Goal: Transaction & Acquisition: Purchase product/service

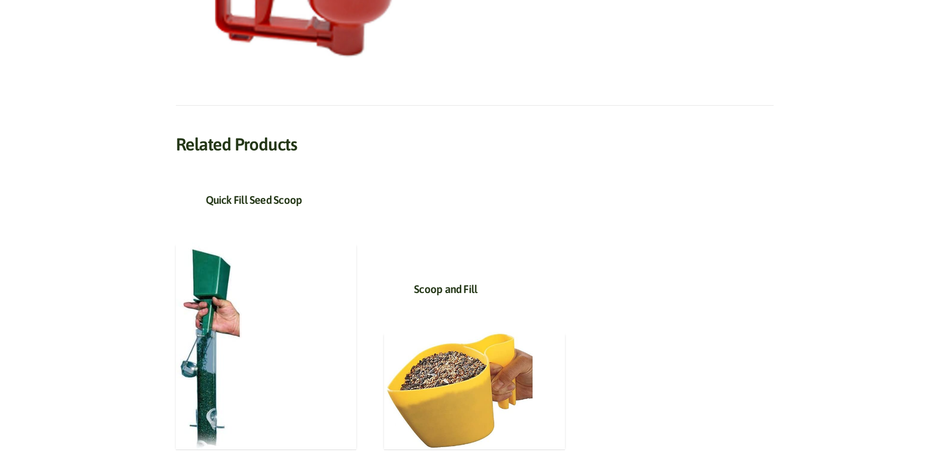
scroll to position [498, 0]
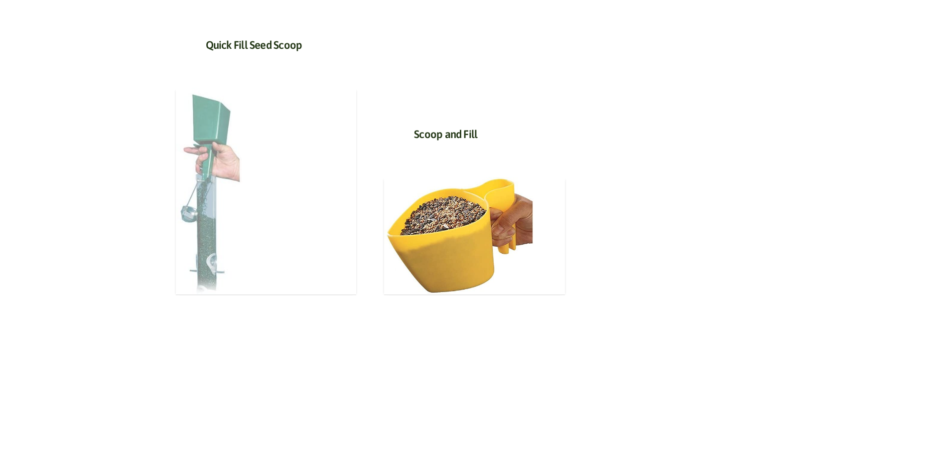
click at [218, 133] on img at bounding box center [209, 191] width 66 height 207
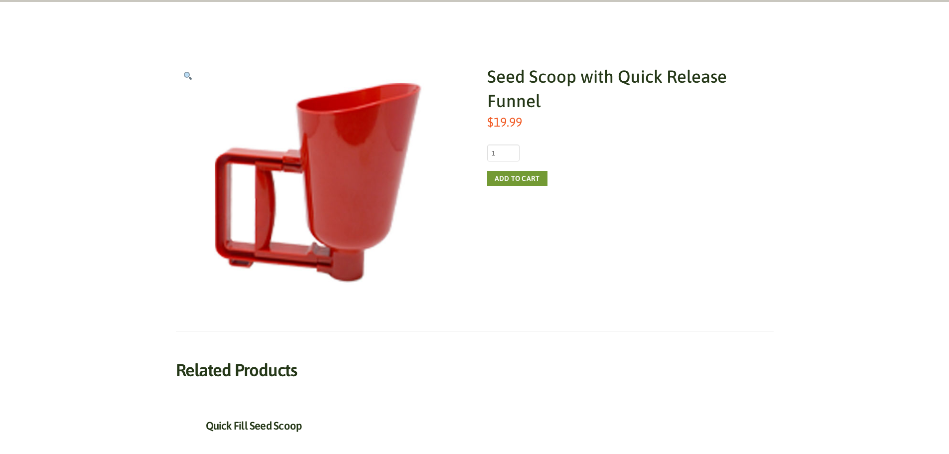
scroll to position [100, 0]
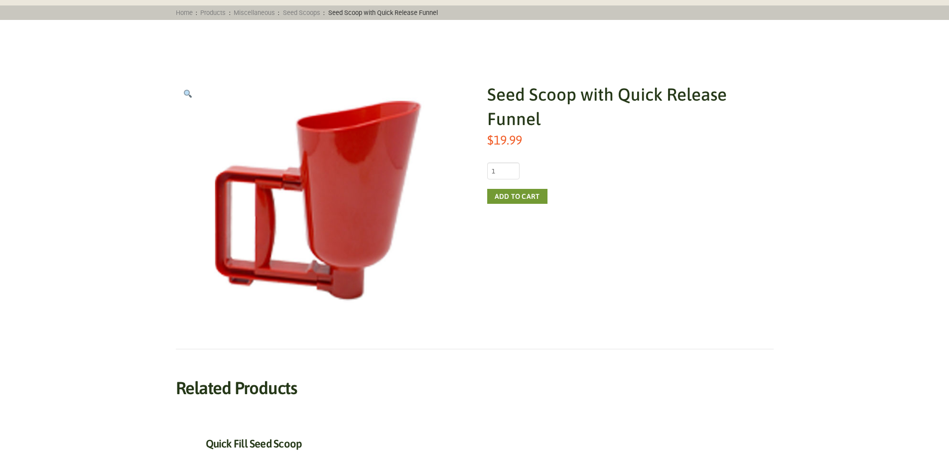
click at [860, 83] on div "Seed Scoop with Quick Release Funnel $ 19.99 Seed Scoop with Quick Release Funn…" at bounding box center [475, 424] width 890 height 749
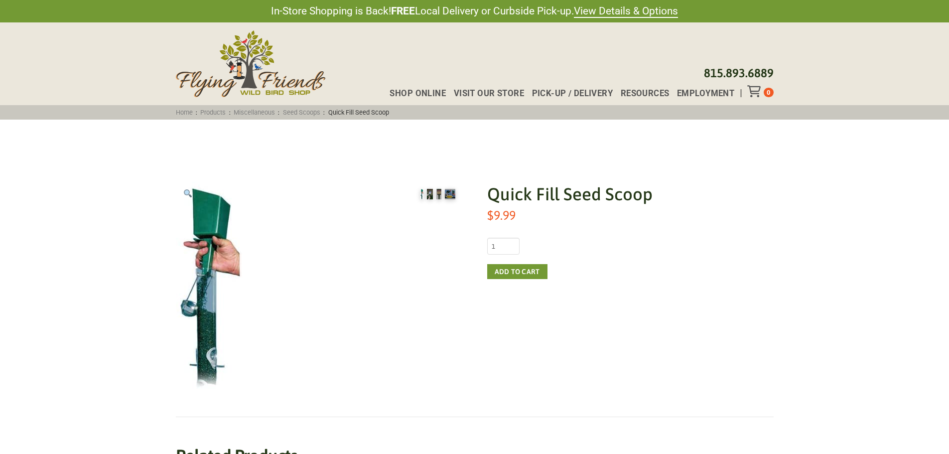
click at [431, 193] on img at bounding box center [430, 194] width 6 height 10
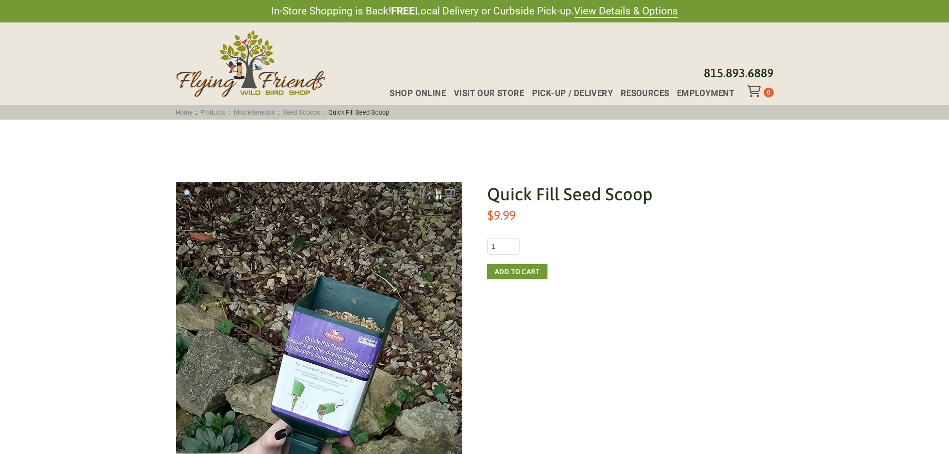
click at [438, 192] on img at bounding box center [439, 194] width 4 height 10
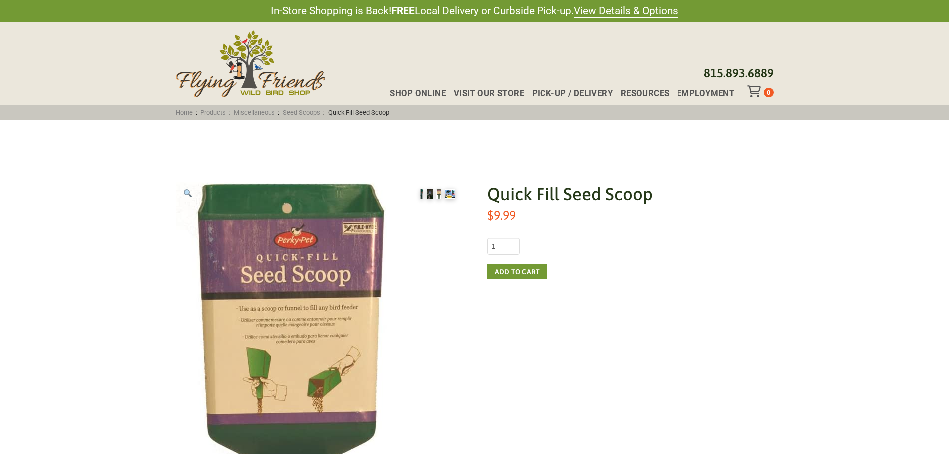
click at [448, 192] on img at bounding box center [450, 194] width 10 height 10
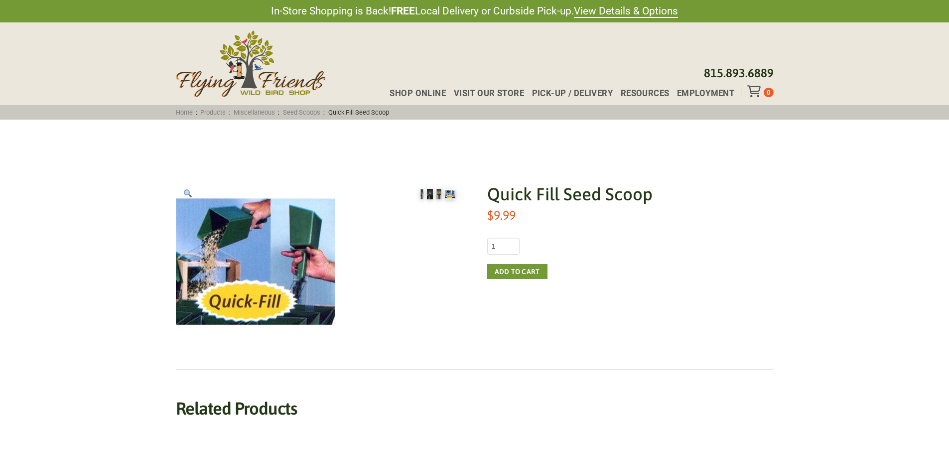
click at [851, 100] on div "Shop Online Visit Our Store Pick-up / Delivery Resources Employment [PHONE_NUMB…" at bounding box center [474, 63] width 949 height 83
